Goal: Book appointment/travel/reservation

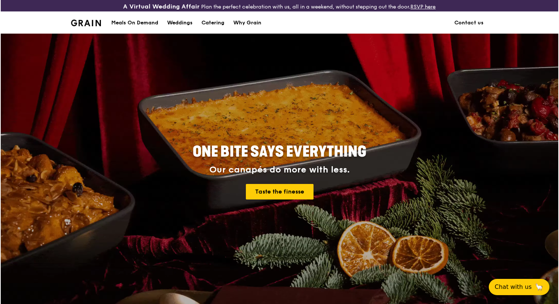
scroll to position [2, 0]
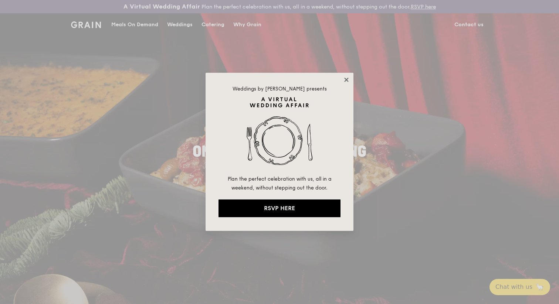
click at [349, 81] on icon at bounding box center [346, 80] width 7 height 7
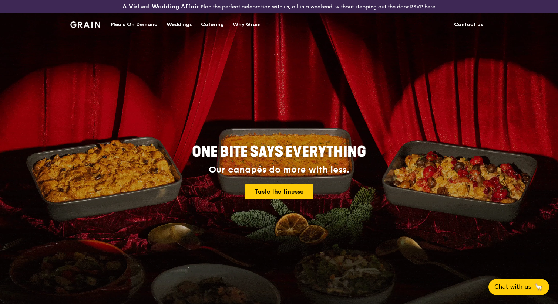
click at [216, 25] on div "Catering" at bounding box center [212, 25] width 23 height 22
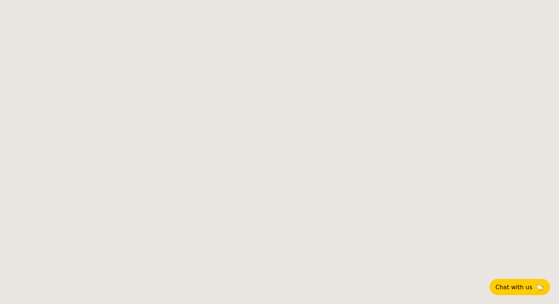
select select
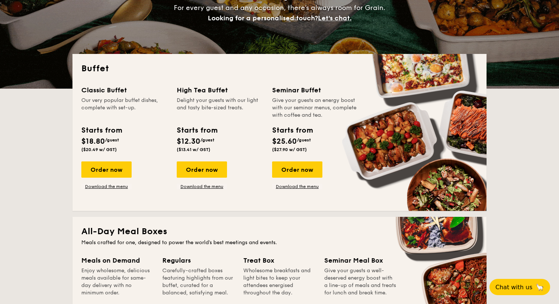
scroll to position [166, 0]
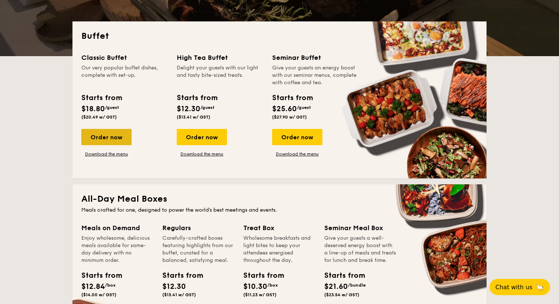
click at [118, 136] on div "Order now" at bounding box center [106, 137] width 50 height 16
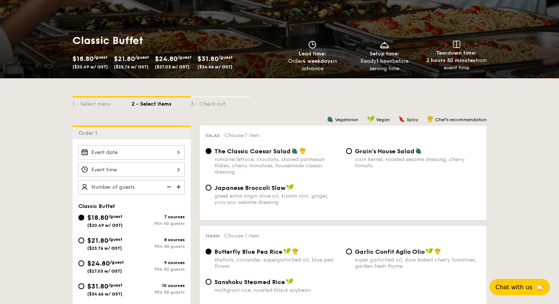
scroll to position [98, 0]
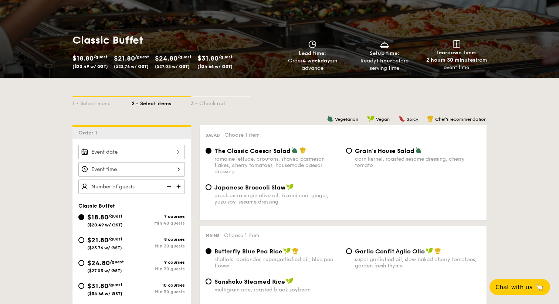
click at [137, 158] on div at bounding box center [131, 152] width 107 height 14
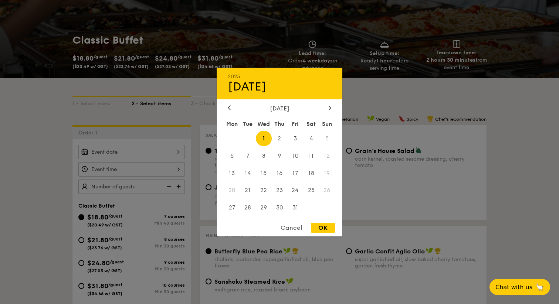
click at [224, 105] on div "October 2025" at bounding box center [280, 108] width 126 height 7
drag, startPoint x: 227, startPoint y: 105, endPoint x: 223, endPoint y: 105, distance: 4.1
click at [226, 105] on div at bounding box center [229, 108] width 7 height 7
click at [253, 209] on span "30" at bounding box center [248, 208] width 16 height 16
click at [246, 208] on span "30" at bounding box center [248, 208] width 16 height 16
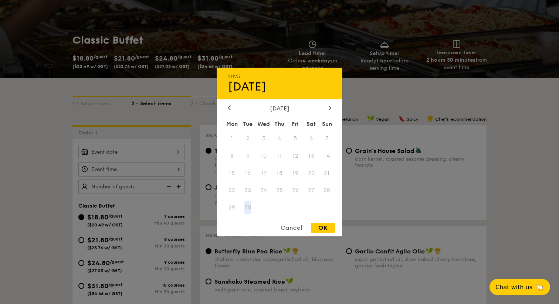
click at [247, 208] on span "30" at bounding box center [248, 208] width 16 height 16
click at [248, 209] on span "30" at bounding box center [248, 208] width 16 height 16
click at [249, 212] on span "30" at bounding box center [248, 208] width 16 height 16
click at [329, 111] on div "September 2025 Mon Tue Wed Thu Fri Sat Sun 1 2 3 4 5 6 7 8 9 10 11 12 13 14 15 …" at bounding box center [280, 161] width 126 height 112
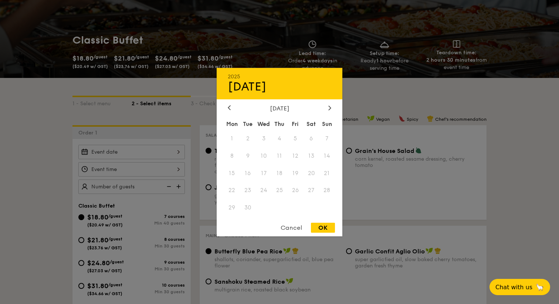
click at [287, 237] on div "Cancel OK" at bounding box center [280, 230] width 126 height 14
click at [290, 231] on div "Cancel" at bounding box center [291, 228] width 36 height 10
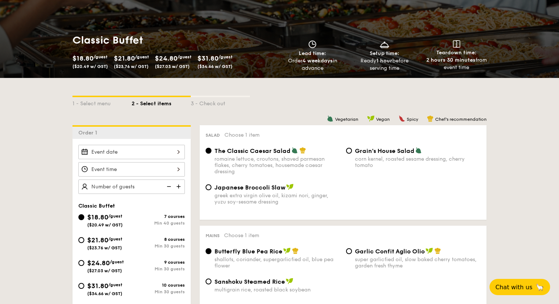
click at [129, 153] on div at bounding box center [131, 152] width 107 height 14
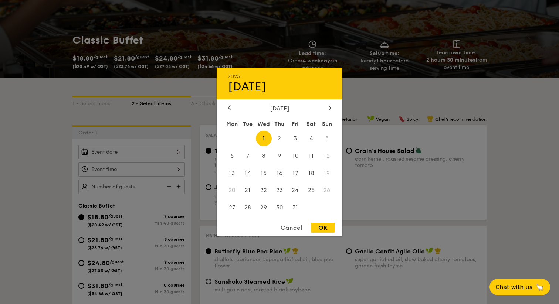
click at [121, 169] on div at bounding box center [279, 152] width 559 height 304
